Goal: Obtain resource: Download file/media

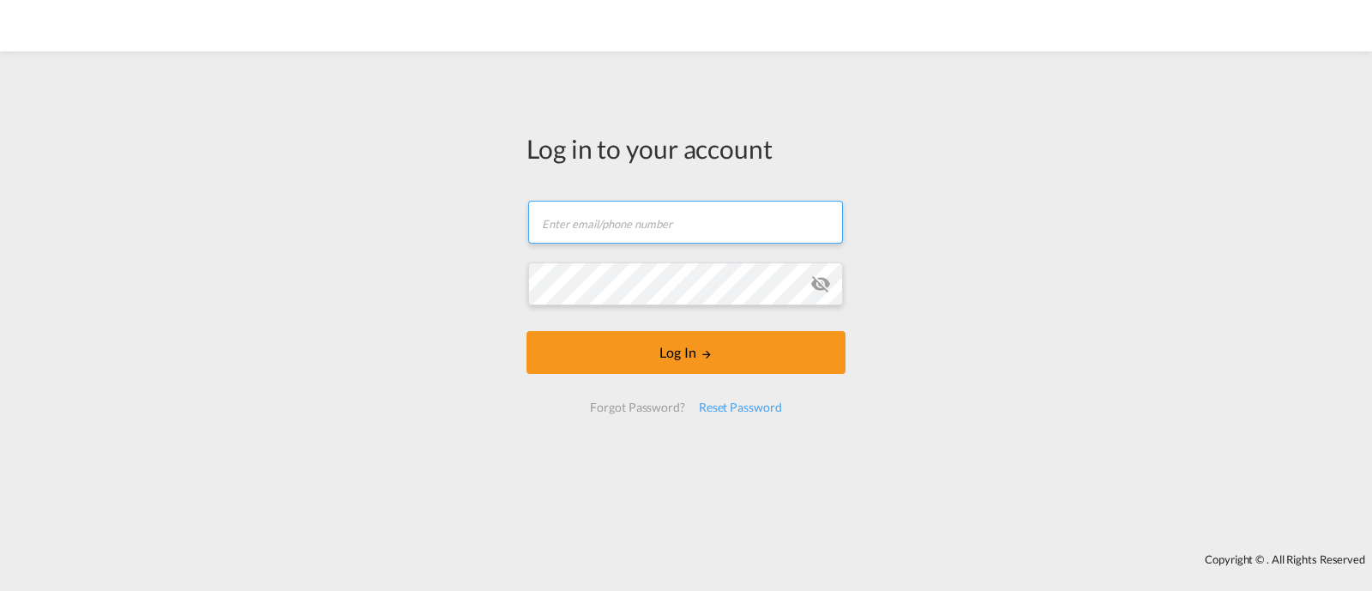
type input "[EMAIL_ADDRESS][DOMAIN_NAME]"
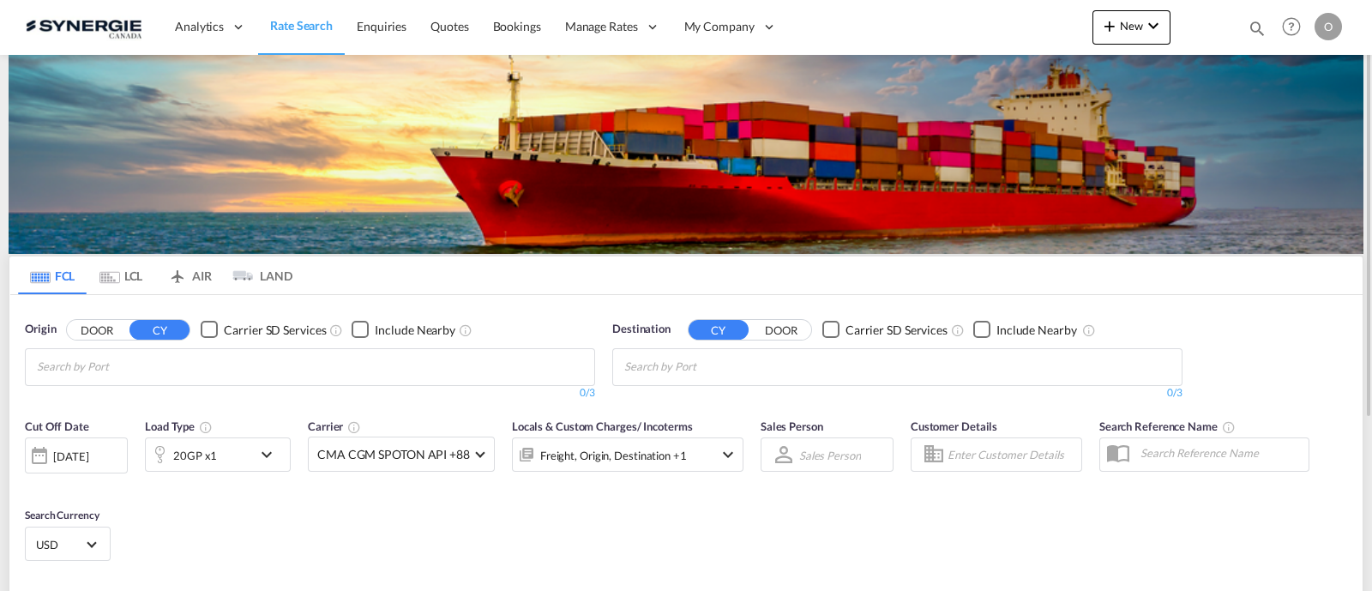
click at [1254, 29] on md-icon "icon-magnify" at bounding box center [1257, 28] width 19 height 19
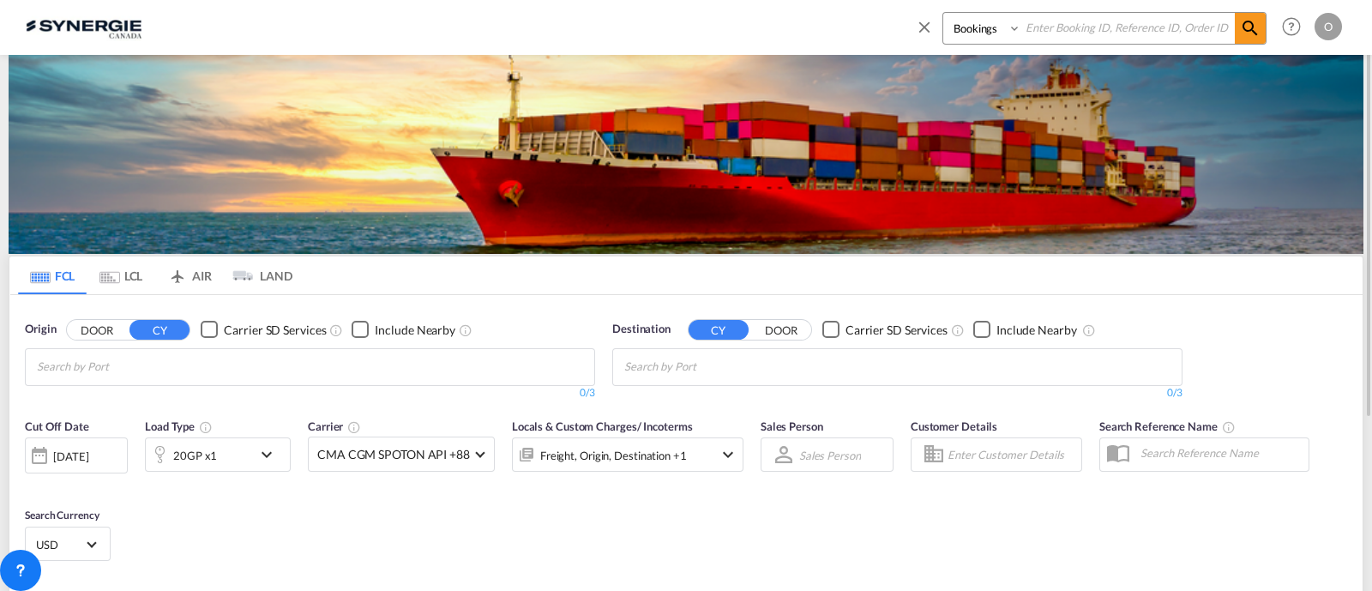
click at [982, 38] on select "Bookings Quotes Enquiries" at bounding box center [983, 28] width 81 height 31
select select "Quotes"
click at [943, 13] on select "Bookings Quotes Enquiries" at bounding box center [983, 28] width 81 height 31
click at [1070, 40] on input at bounding box center [1128, 28] width 214 height 30
paste input "SYC000013283"
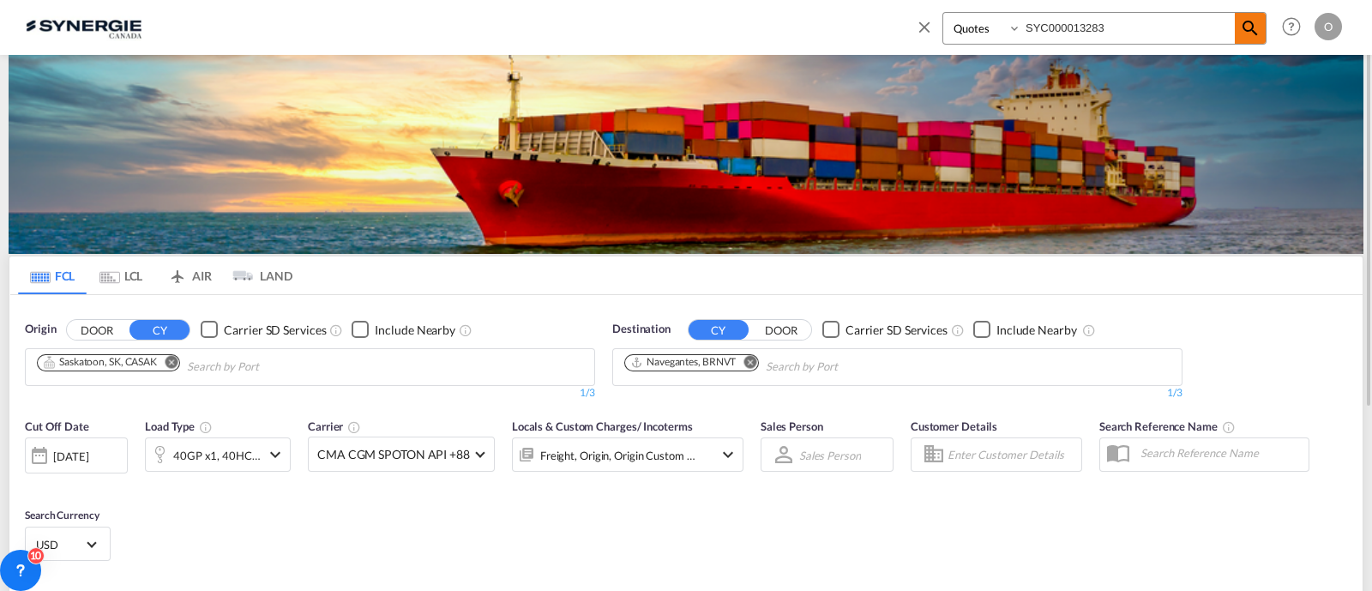
type input "SYC000013283"
click at [1258, 23] on md-icon "icon-magnify" at bounding box center [1250, 28] width 21 height 21
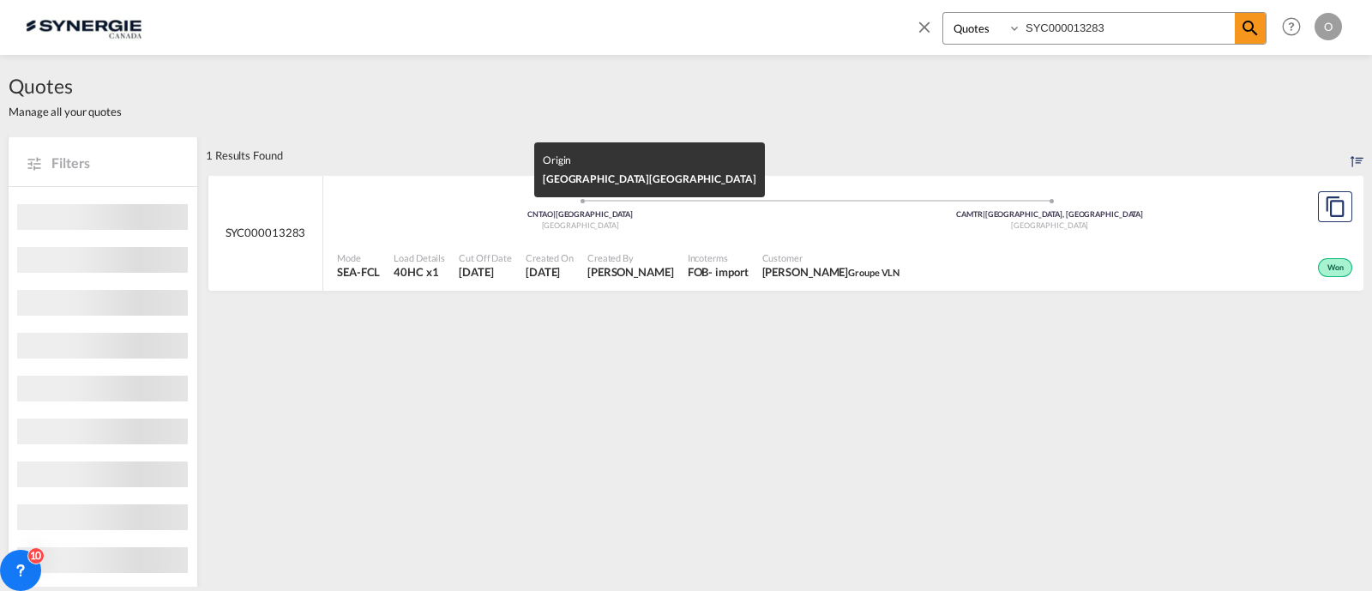
click at [804, 229] on div "[GEOGRAPHIC_DATA]" at bounding box center [581, 225] width 470 height 11
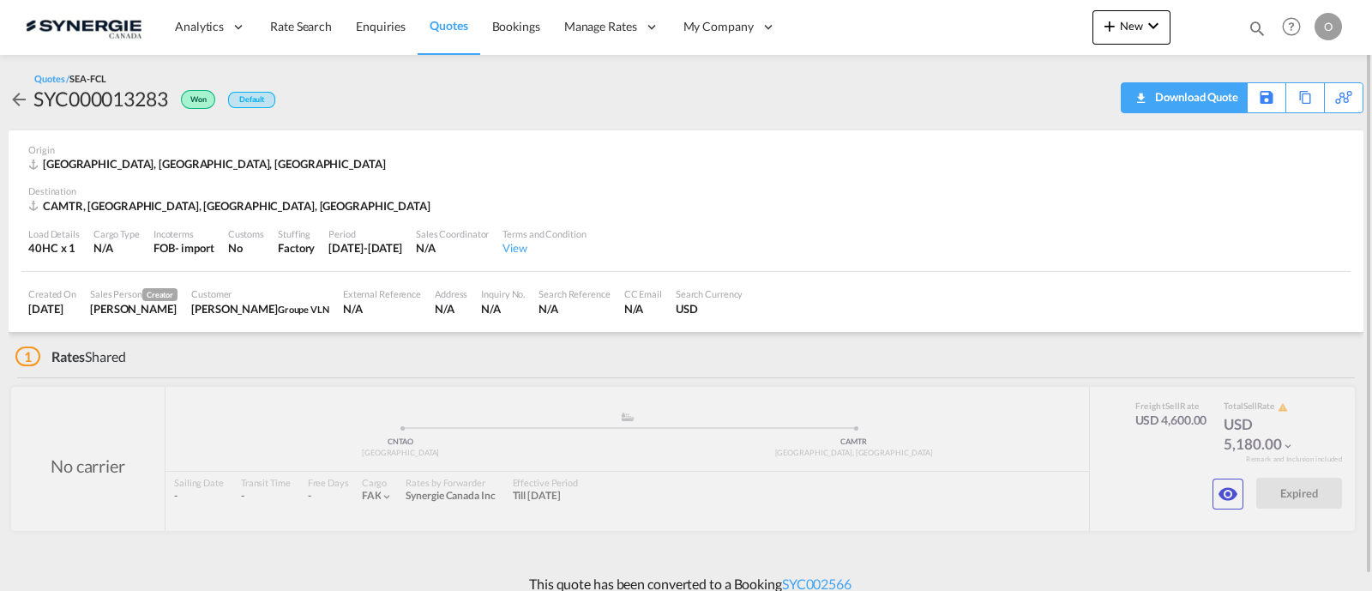
click at [1192, 96] on div "Download Quote" at bounding box center [1194, 96] width 87 height 27
